Goal: Transaction & Acquisition: Book appointment/travel/reservation

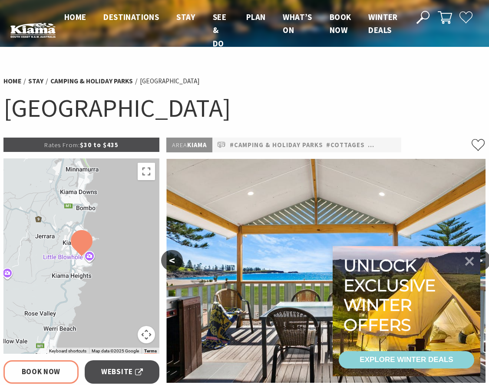
select select "3"
select select "2"
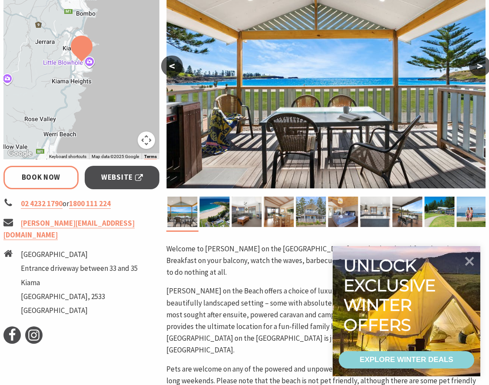
scroll to position [217, 0]
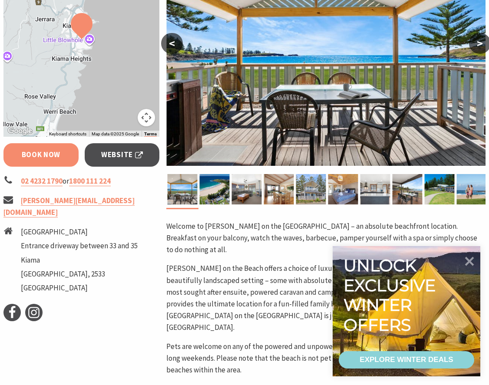
click at [71, 161] on link "Book Now" at bounding box center [40, 154] width 75 height 23
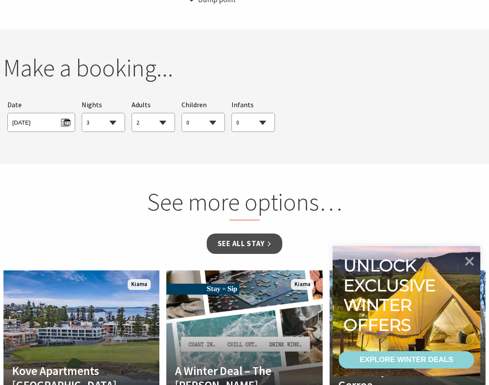
scroll to position [790, 0]
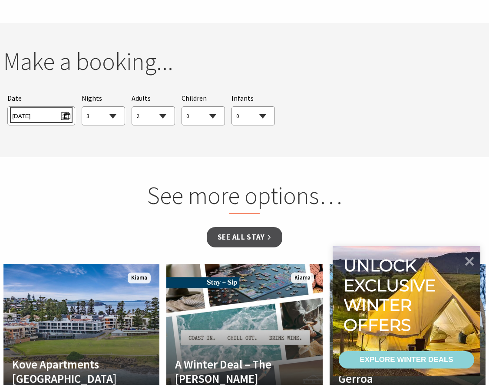
click at [67, 109] on span "[DATE]" at bounding box center [41, 115] width 58 height 12
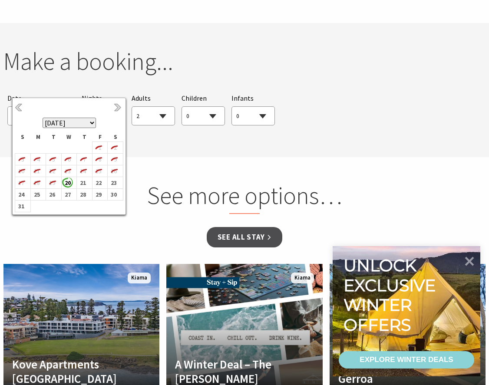
click at [89, 126] on select "[DATE] [DATE] [DATE] [DATE] [DATE] [DATE] [DATE] [DATE] [DATE] [DATE] [DATE] [D…" at bounding box center [69, 123] width 53 height 10
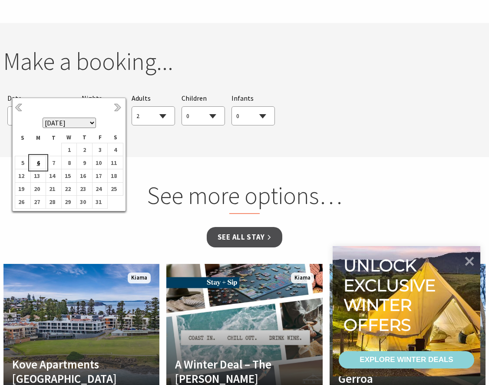
click at [40, 164] on b "6" at bounding box center [36, 162] width 11 height 11
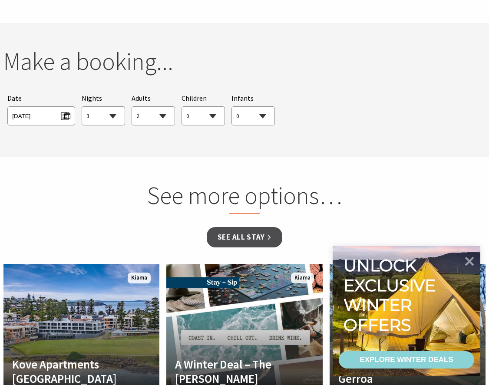
click at [111, 107] on select "1 2 3 4 5 6 7 8 9 10 11 12 13 14 15 16 17 18 19 20 21 22 23 24 25 26 27 28 29 30" at bounding box center [103, 116] width 43 height 19
select select "4"
click at [82, 107] on select "1 2 3 4 5 6 7 8 9 10 11 12 13 14 15 16 17 18 19 20 21 22 23 24 25 26 27 28 29 30" at bounding box center [103, 116] width 43 height 19
click at [209, 107] on select "0 1 2 3 4 5 6 7 8 9 10 11 12 13 14 15 16 17 18 19 20 21 22 23 24 25 26 27 28 29…" at bounding box center [203, 116] width 43 height 19
select select "2"
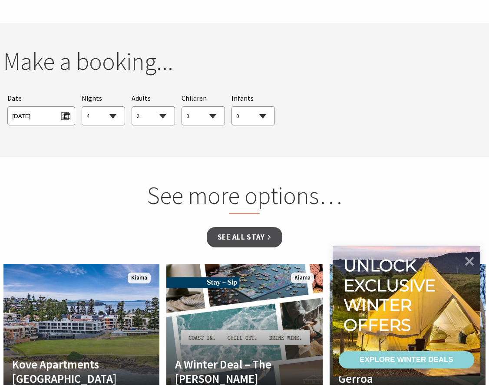
click at [182, 107] on select "0 1 2 3 4 5 6 7 8 9 10 11 12 13 14 15 16 17 18 19 20 21 22 23 24 25 26 27 28 29…" at bounding box center [203, 116] width 43 height 19
click at [298, 110] on div "Make a booking... Searching for Accommodation Tours Events Car Hire Packages Da…" at bounding box center [244, 90] width 489 height 87
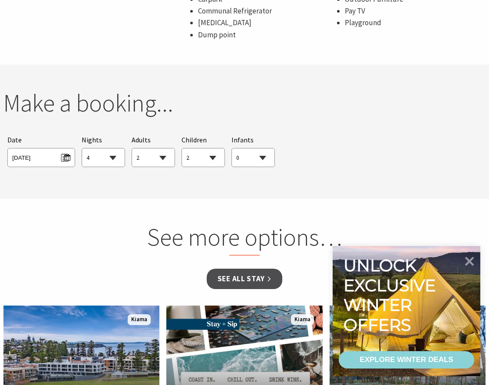
scroll to position [747, 0]
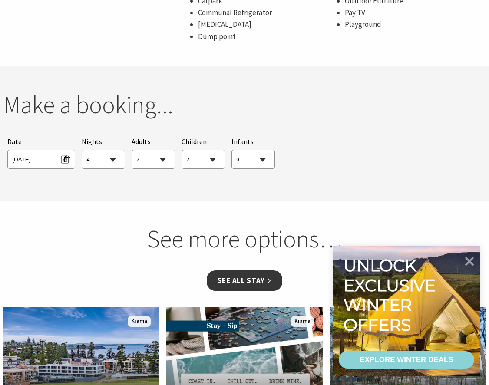
click at [244, 271] on link "See all Stay" at bounding box center [245, 281] width 76 height 20
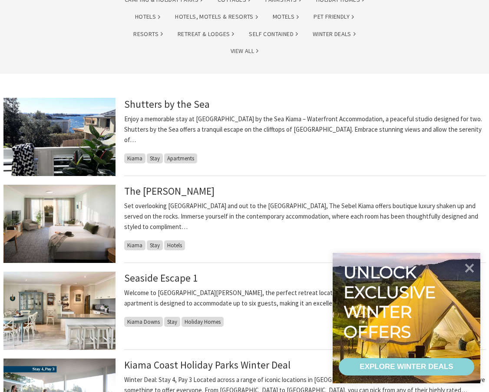
scroll to position [174, 0]
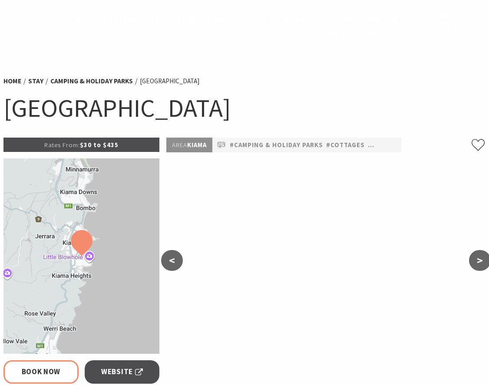
scroll to position [747, 0]
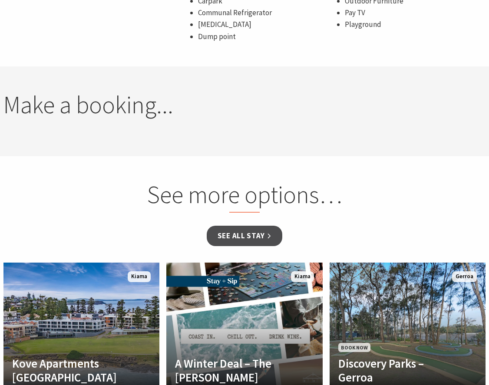
select select "4"
select select "2"
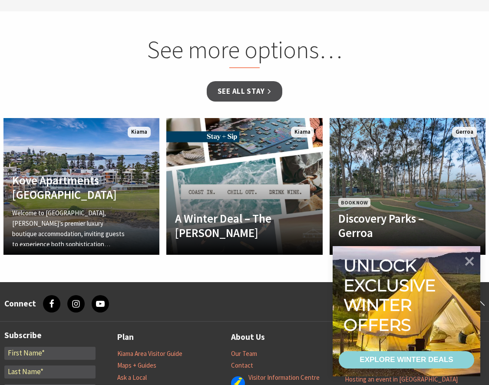
scroll to position [790, 0]
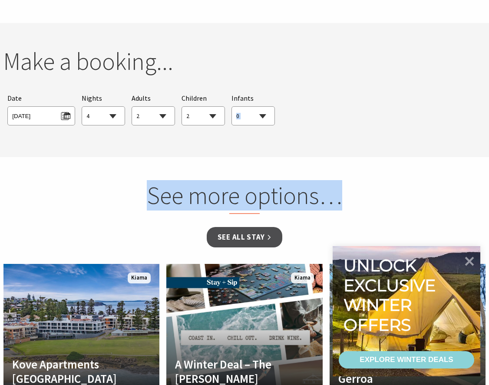
drag, startPoint x: 312, startPoint y: 82, endPoint x: 426, endPoint y: 144, distance: 130.7
click at [419, 126] on section "You currently don't have any items in your cart Make a booking... Searching for…" at bounding box center [244, 90] width 489 height 135
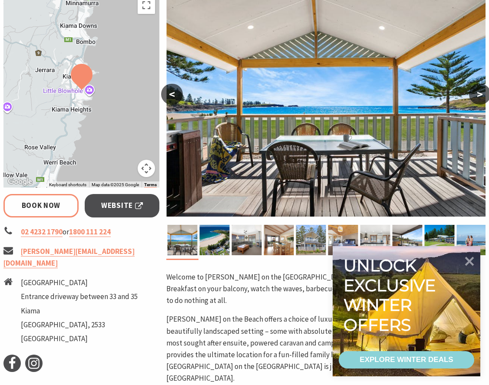
scroll to position [182, 0]
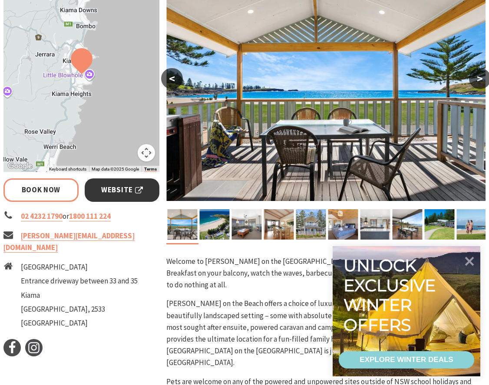
click at [147, 189] on link "Website" at bounding box center [122, 190] width 75 height 23
